Goal: Navigation & Orientation: Find specific page/section

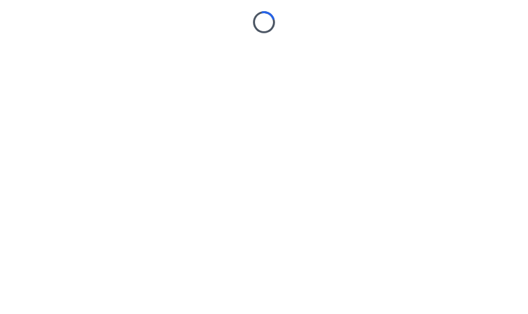
click at [161, 268] on body "Loading..." at bounding box center [264, 157] width 528 height 314
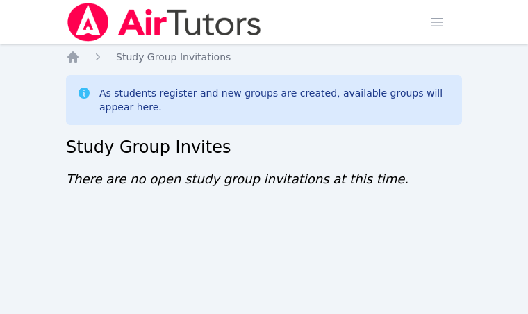
click at [97, 22] on img at bounding box center [164, 22] width 197 height 39
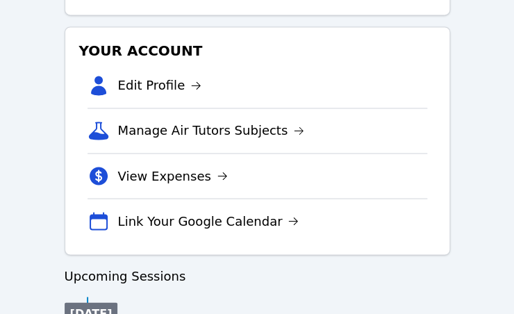
scroll to position [463, 0]
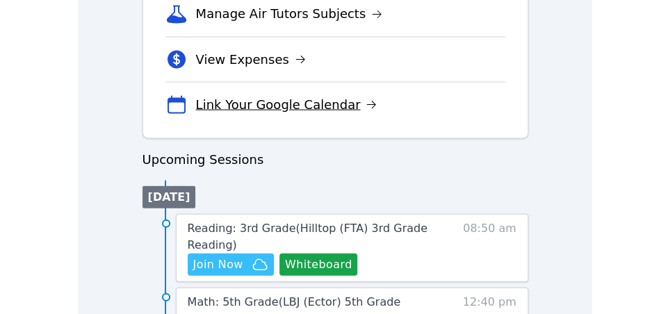
scroll to position [741, 0]
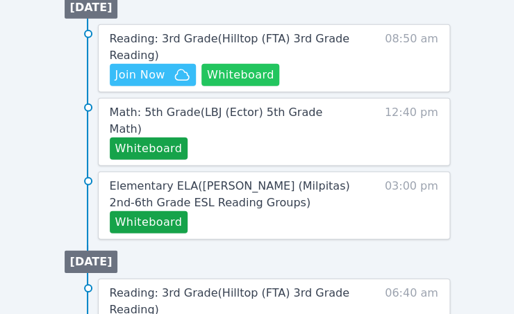
click at [246, 81] on button "Whiteboard" at bounding box center [241, 75] width 79 height 22
